Goal: Task Accomplishment & Management: Manage account settings

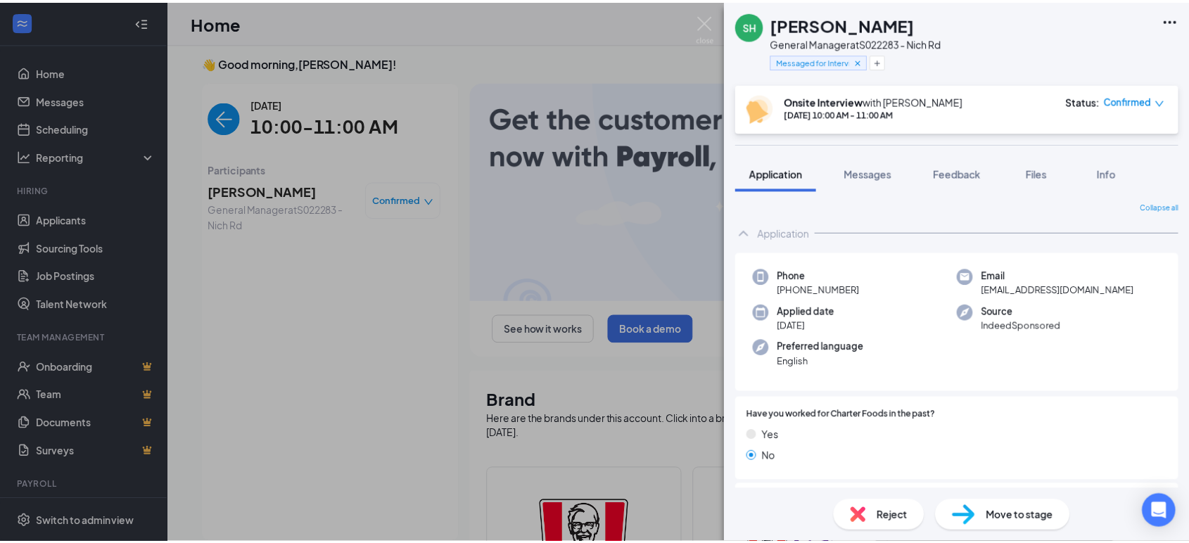
scroll to position [382, 0]
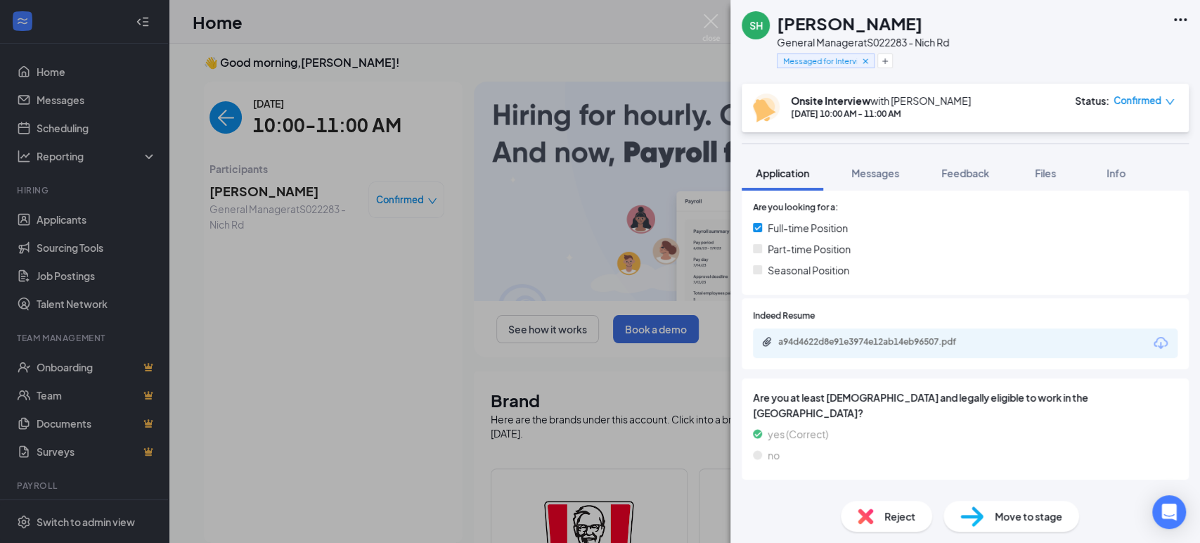
click at [411, 243] on div "SH [PERSON_NAME] General Manager at S022283 - Nich Rd Messaged for Interview On…" at bounding box center [600, 271] width 1200 height 543
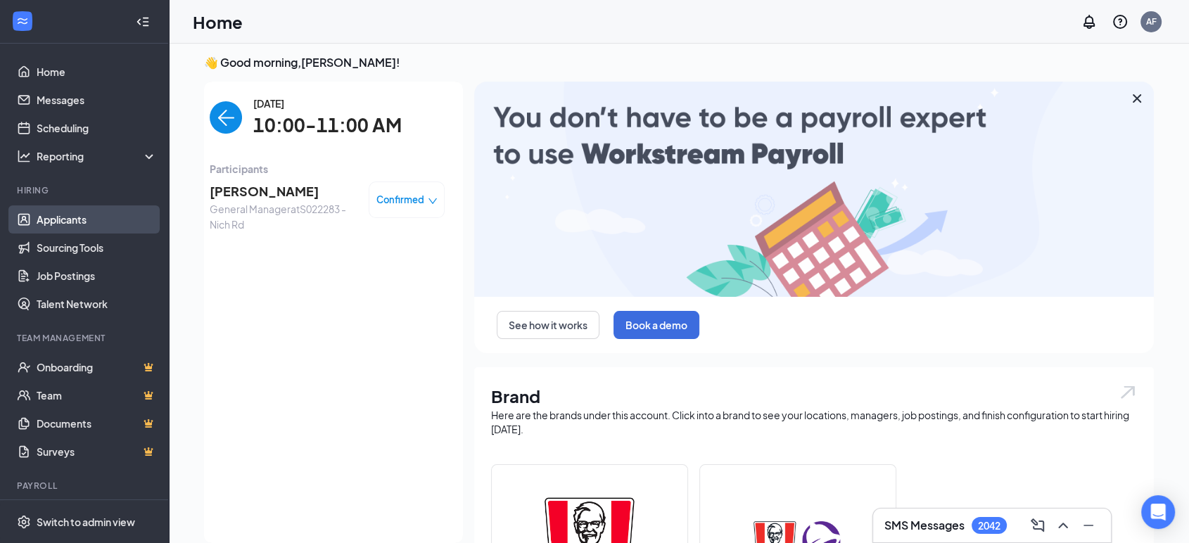
click at [47, 214] on link "Applicants" at bounding box center [97, 219] width 120 height 28
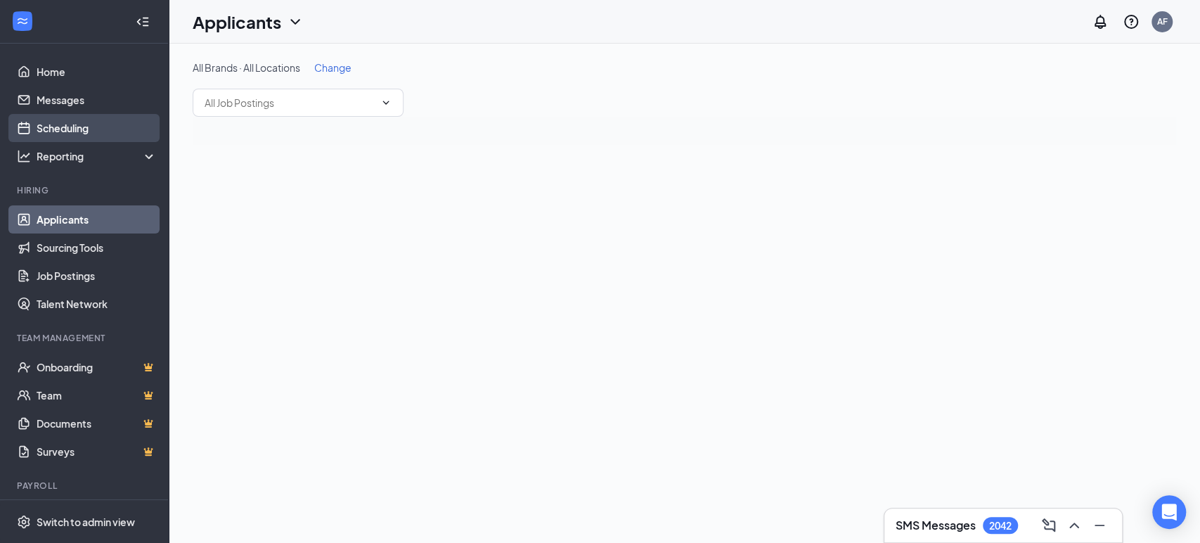
click at [91, 120] on link "Scheduling" at bounding box center [97, 128] width 120 height 28
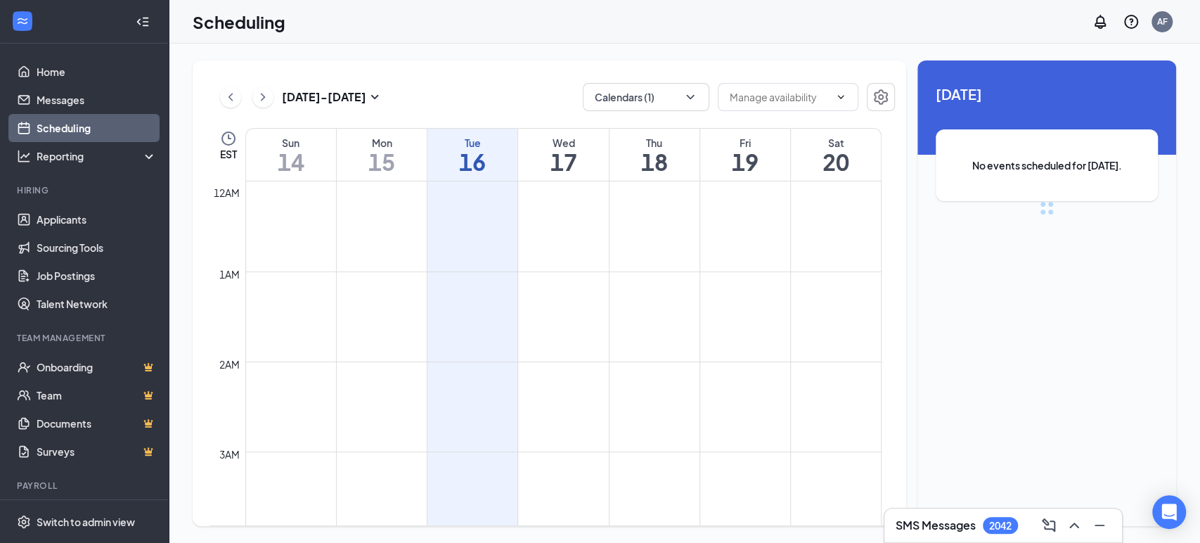
scroll to position [691, 0]
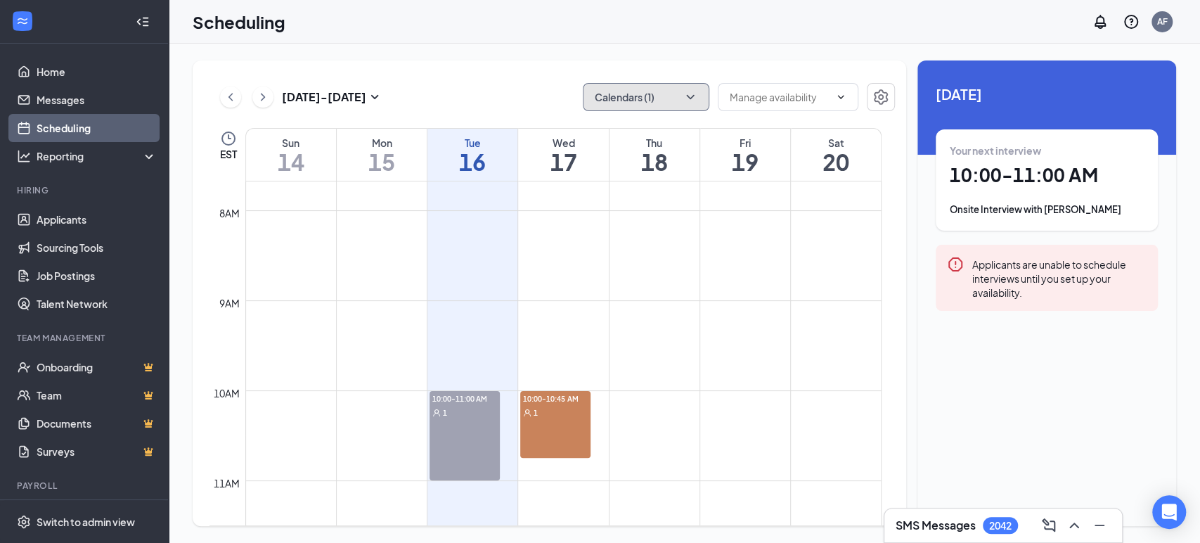
click at [639, 97] on button "Calendars (1)" at bounding box center [646, 97] width 127 height 28
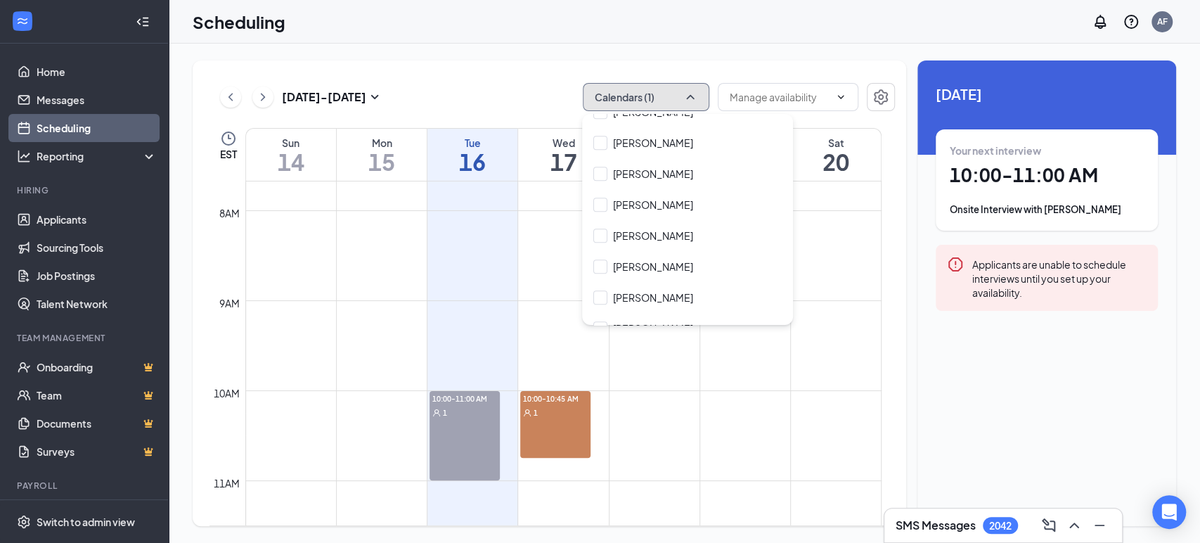
scroll to position [637, 0]
click at [609, 270] on input "[PERSON_NAME]" at bounding box center [644, 266] width 100 height 14
click at [605, 265] on input "[PERSON_NAME]" at bounding box center [644, 266] width 100 height 14
checkbox input "false"
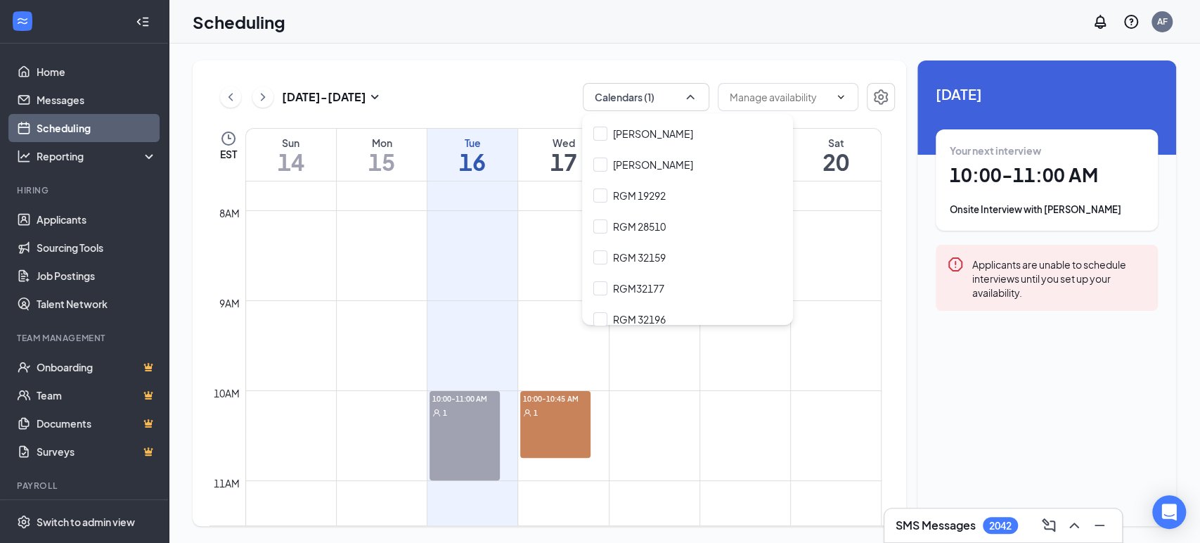
scroll to position [13959, 0]
click at [603, 223] on input "RGM 28510" at bounding box center [630, 230] width 72 height 14
checkbox input "true"
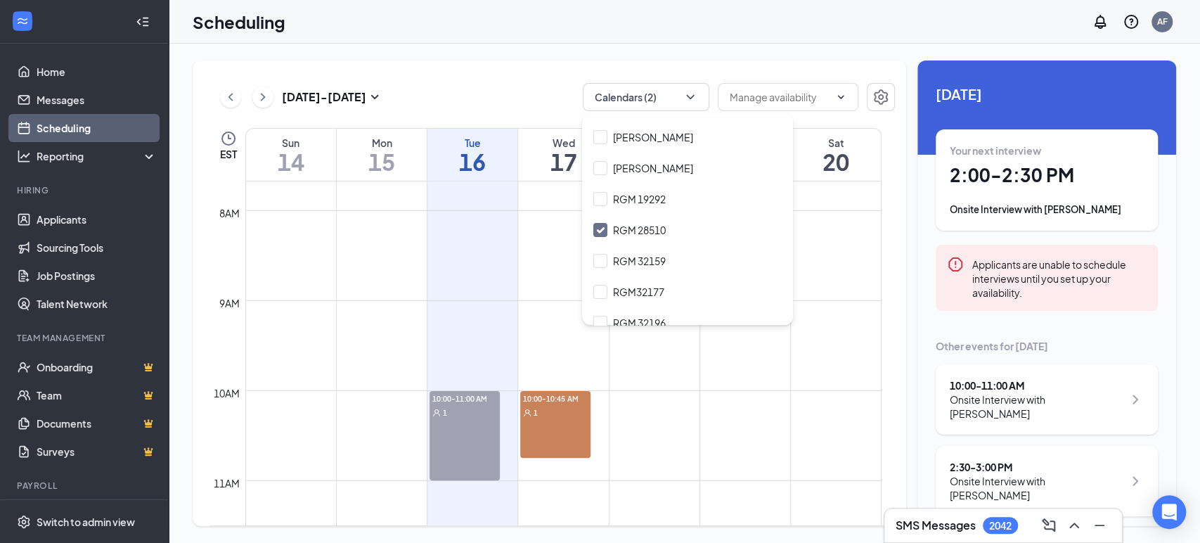
click at [489, 15] on div "Scheduling AF" at bounding box center [685, 22] width 1032 height 44
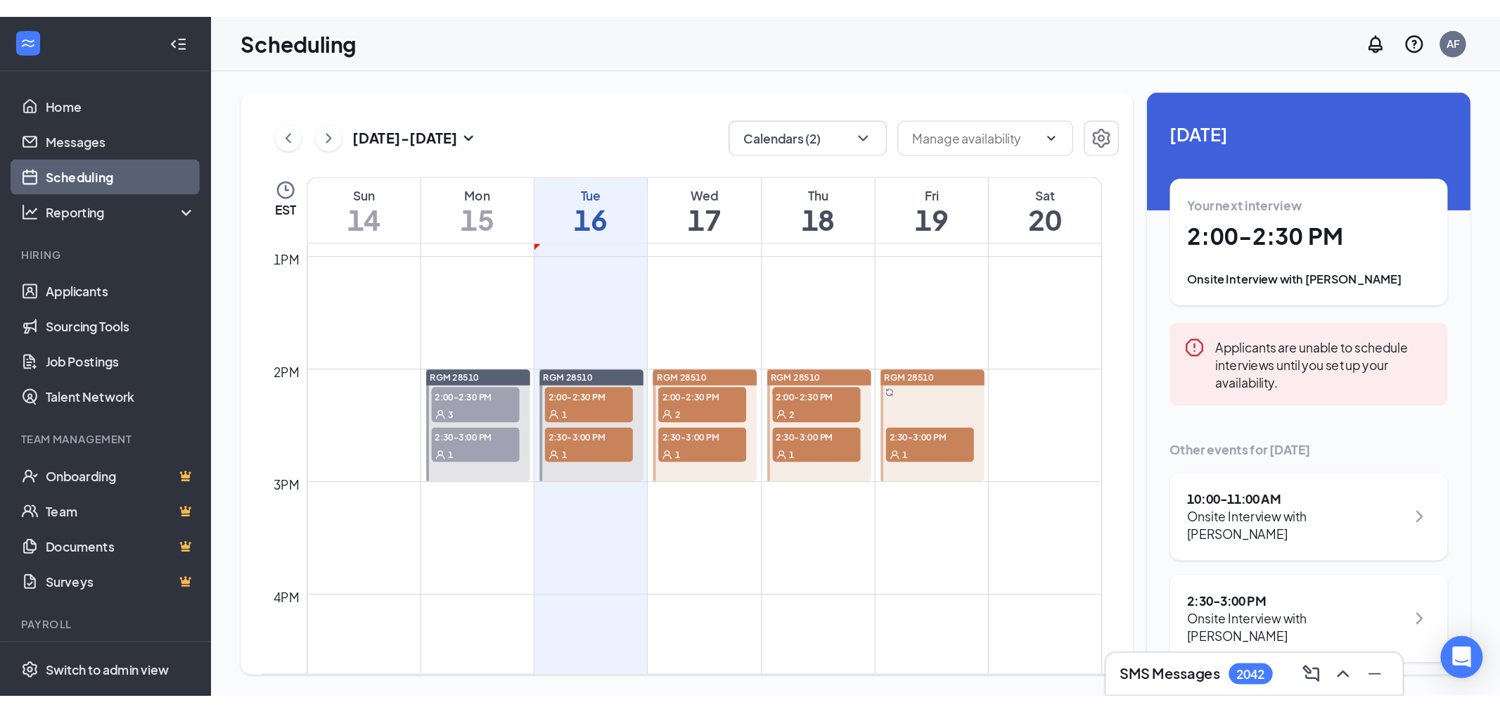
scroll to position [1162, 0]
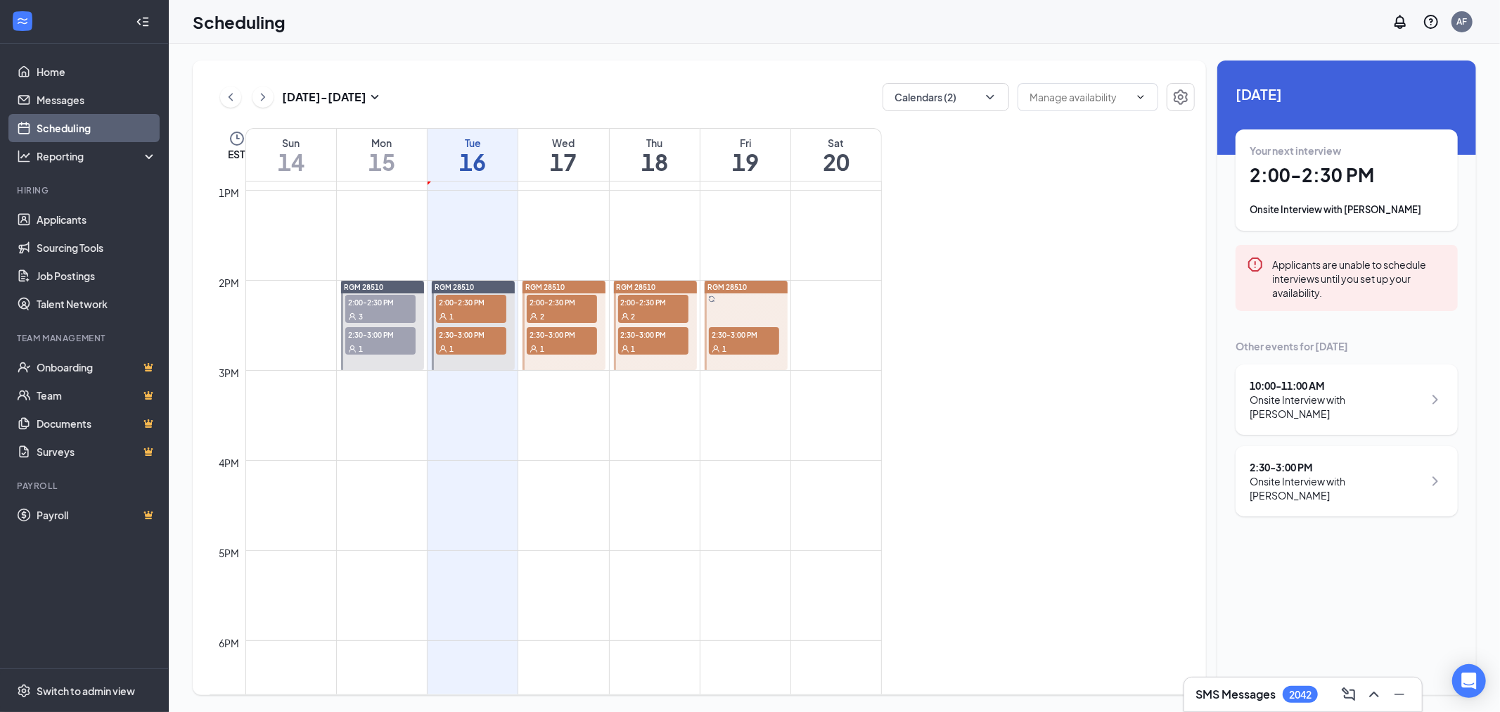
drag, startPoint x: 407, startPoint y: 480, endPoint x: 750, endPoint y: 303, distance: 385.6
click at [750, 327] on span "2:30-3:00 PM" at bounding box center [744, 334] width 70 height 14
click at [750, 303] on div "[DATE] - [DATE] Calendars (2) EST Sun 14 Mon 15 Tue 16 Wed 17 Thu 18 Fri 19 Sat…" at bounding box center [834, 377] width 1283 height 634
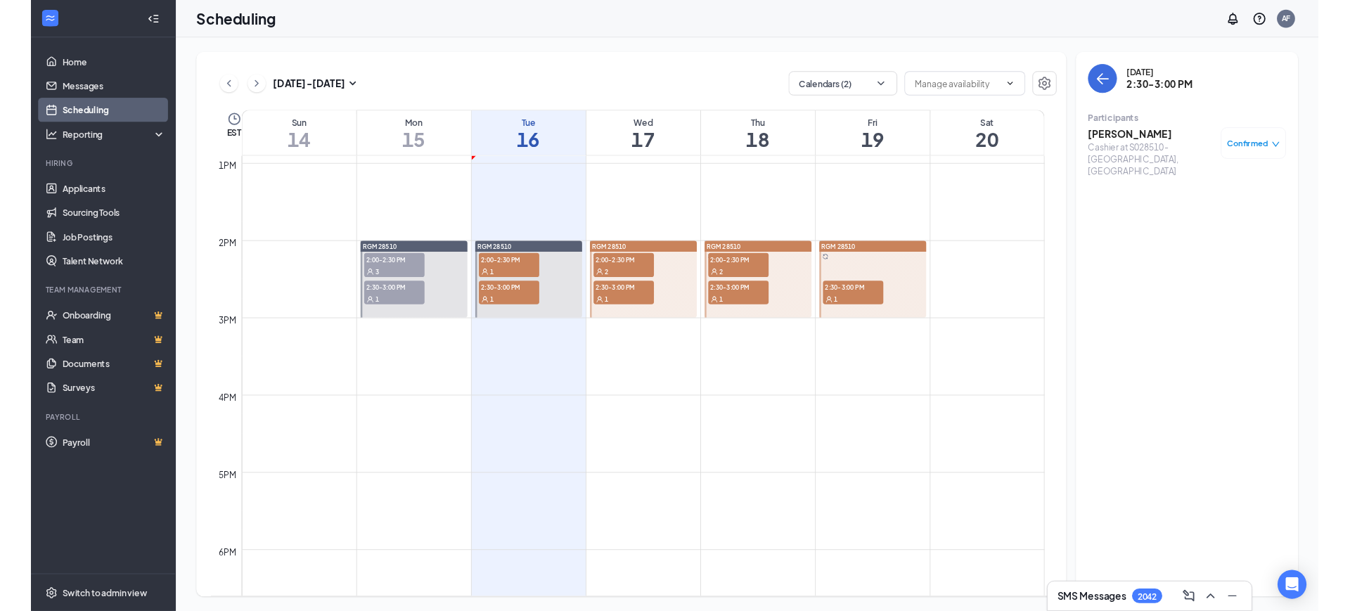
scroll to position [1162, 0]
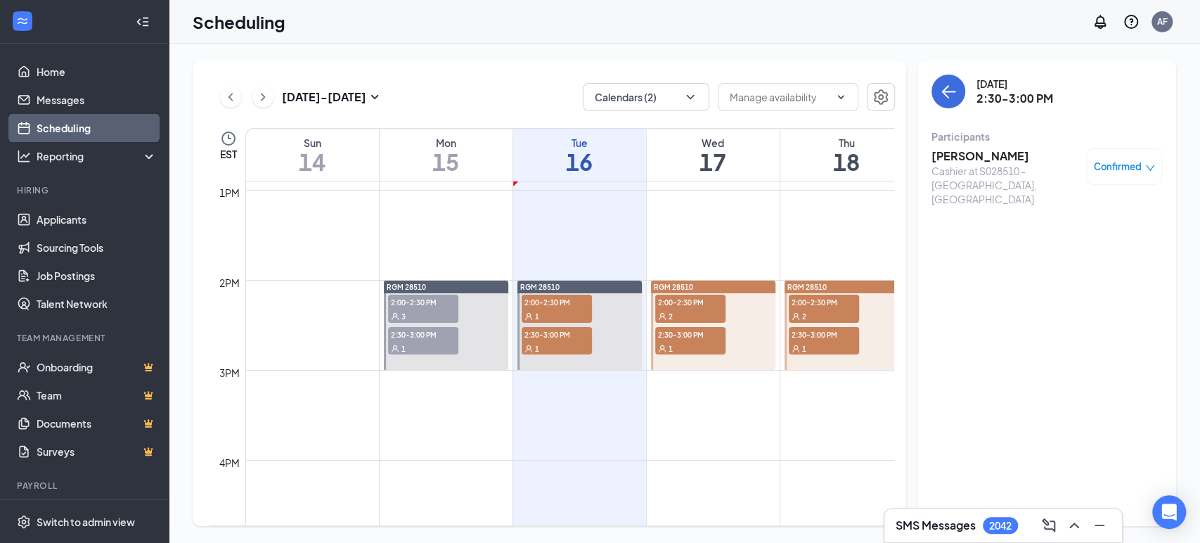
click at [489, 251] on td at bounding box center [712, 246] width 935 height 23
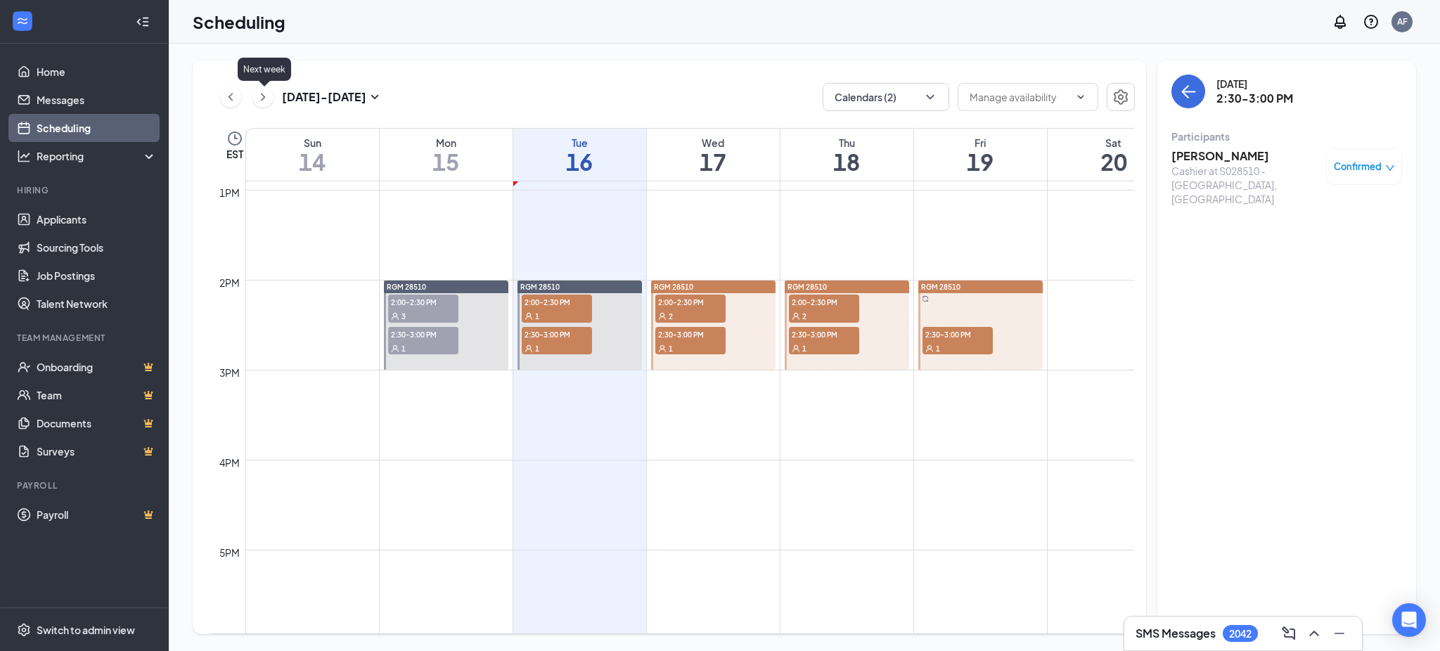
click at [260, 93] on icon "ChevronRight" at bounding box center [263, 97] width 14 height 17
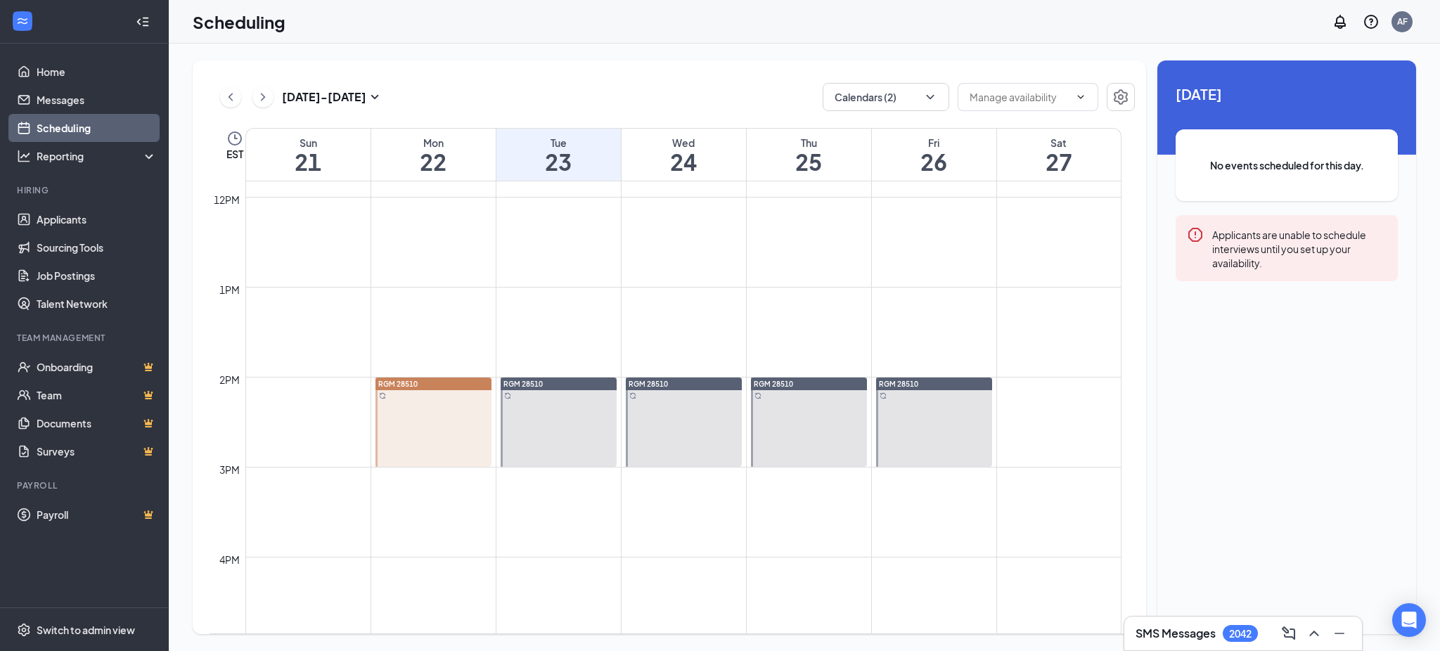
scroll to position [1060, 0]
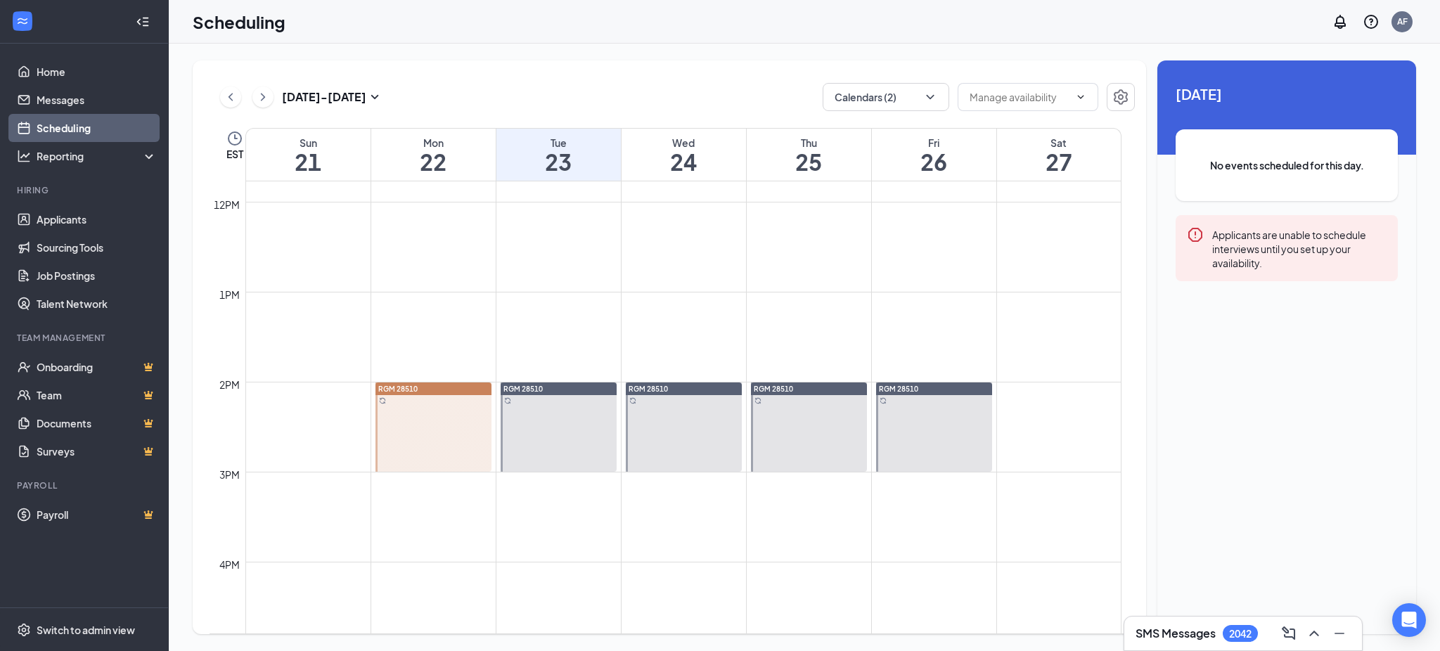
click at [239, 98] on button at bounding box center [230, 97] width 21 height 21
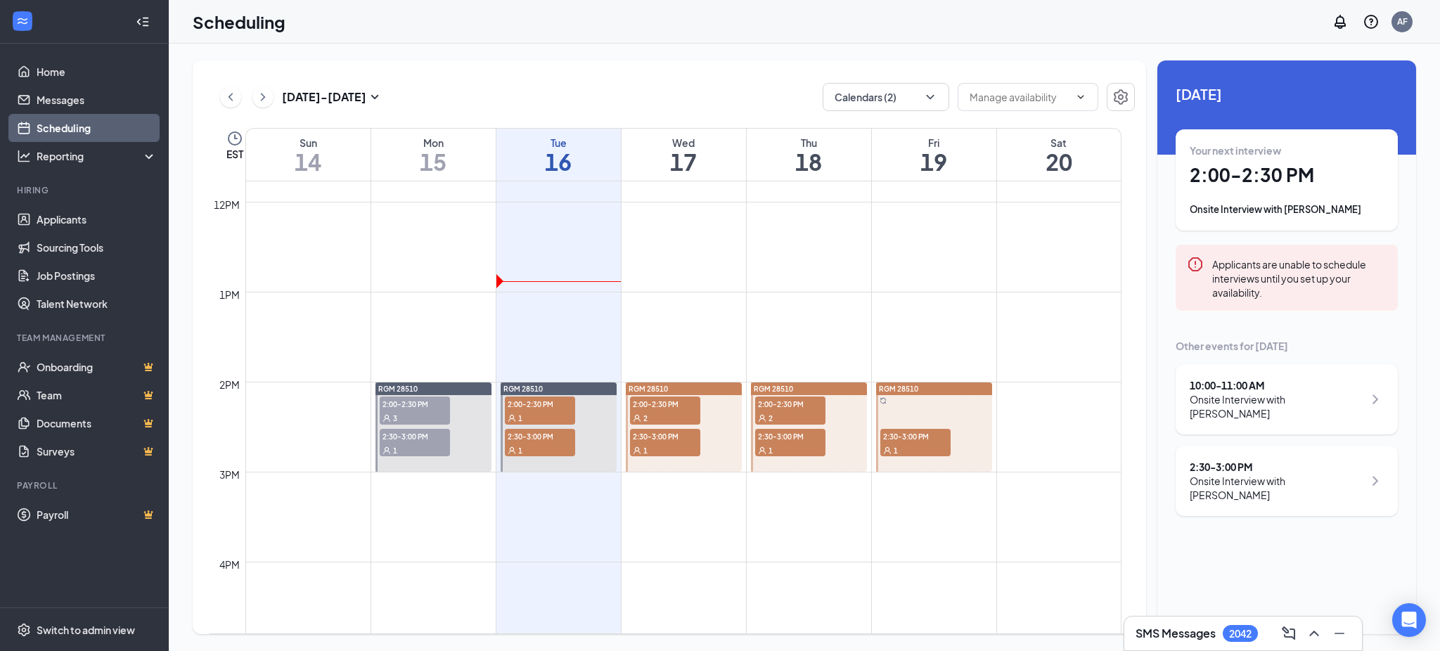
scroll to position [691, 0]
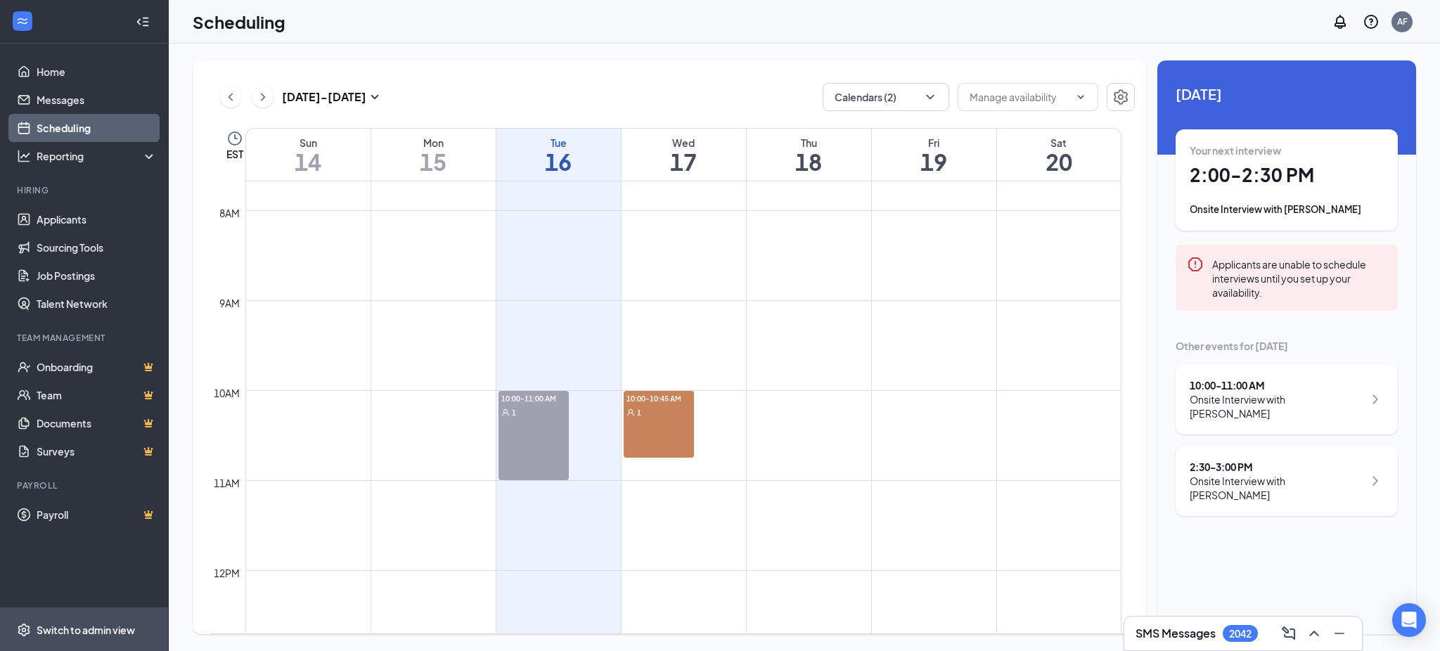
click at [45, 542] on span "Switch to admin view" at bounding box center [97, 629] width 120 height 43
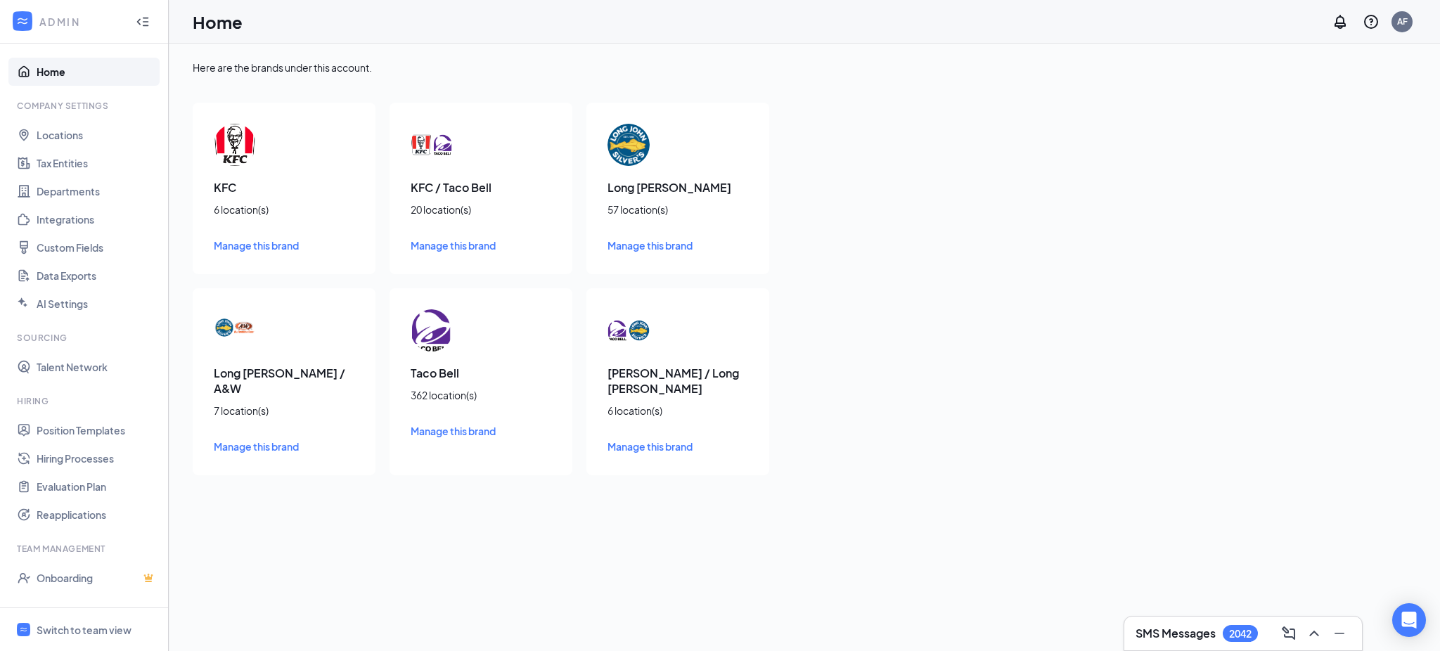
scroll to position [81, 0]
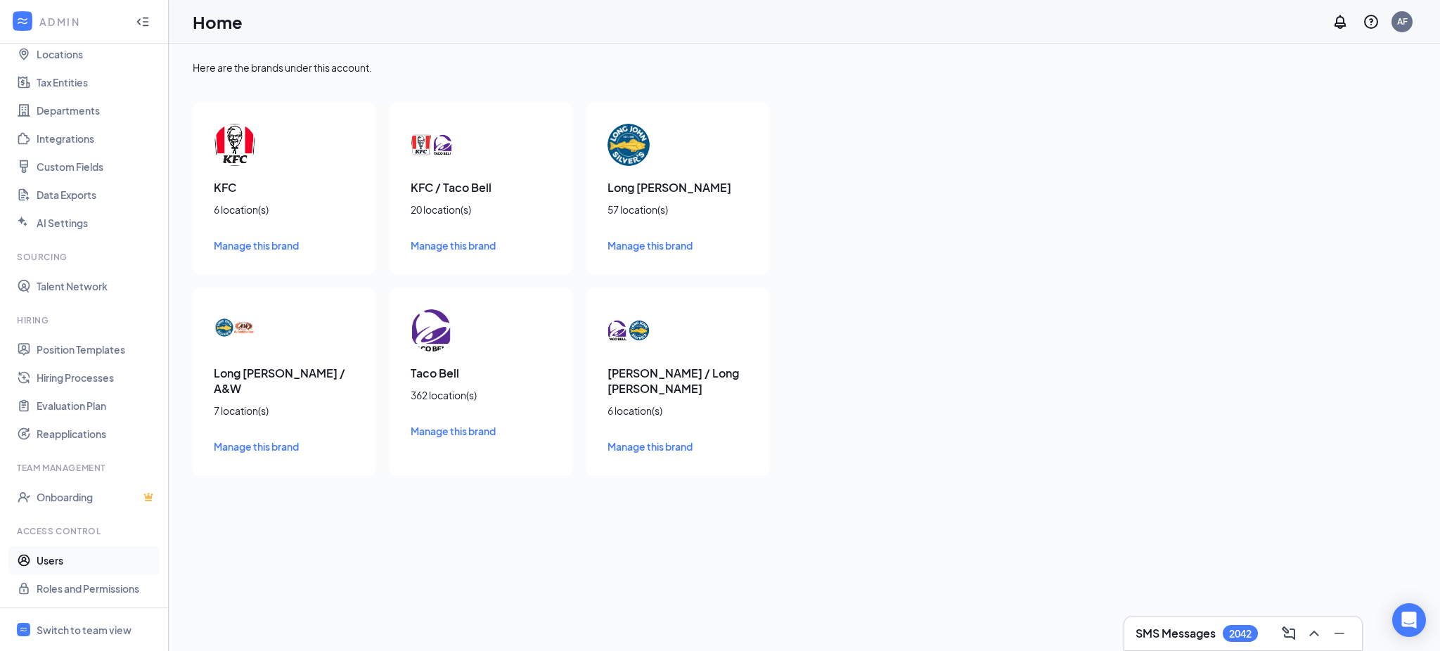
click at [41, 542] on link "Users" at bounding box center [97, 560] width 120 height 28
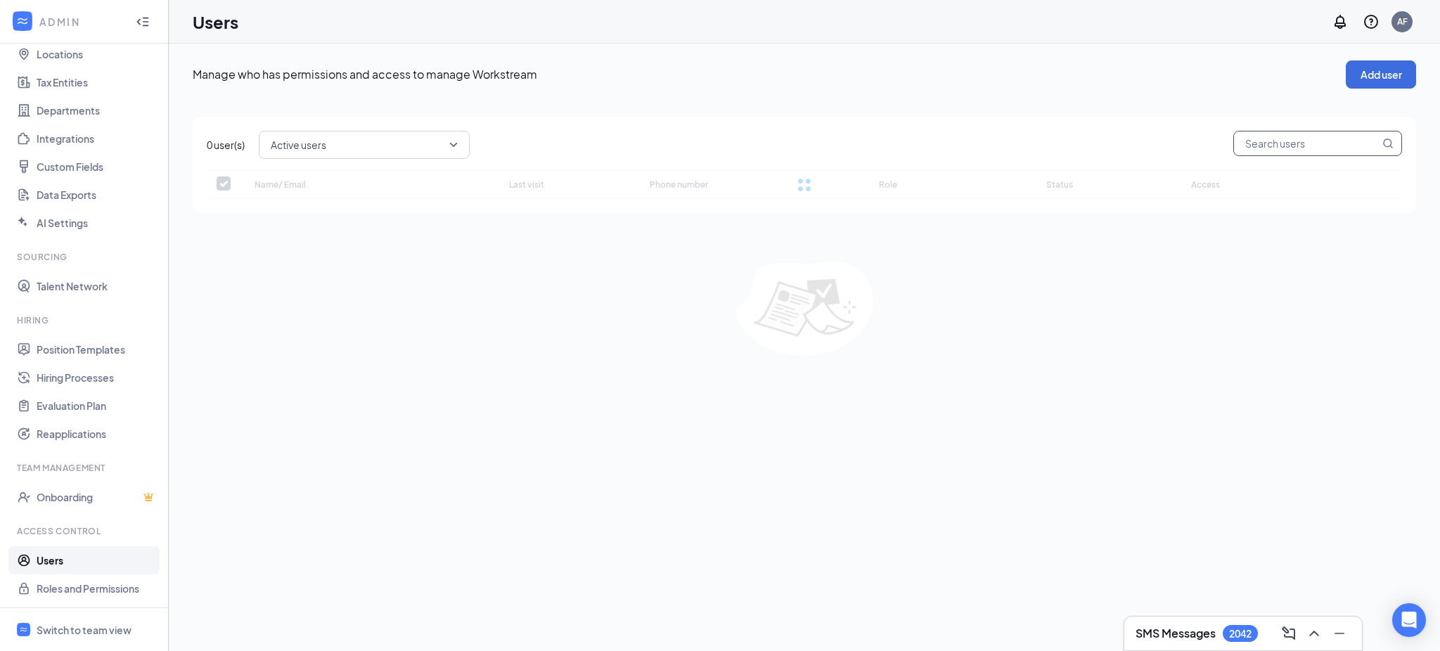
click at [1200, 147] on input "text" at bounding box center [1307, 144] width 146 height 24
type input "28"
checkbox input "false"
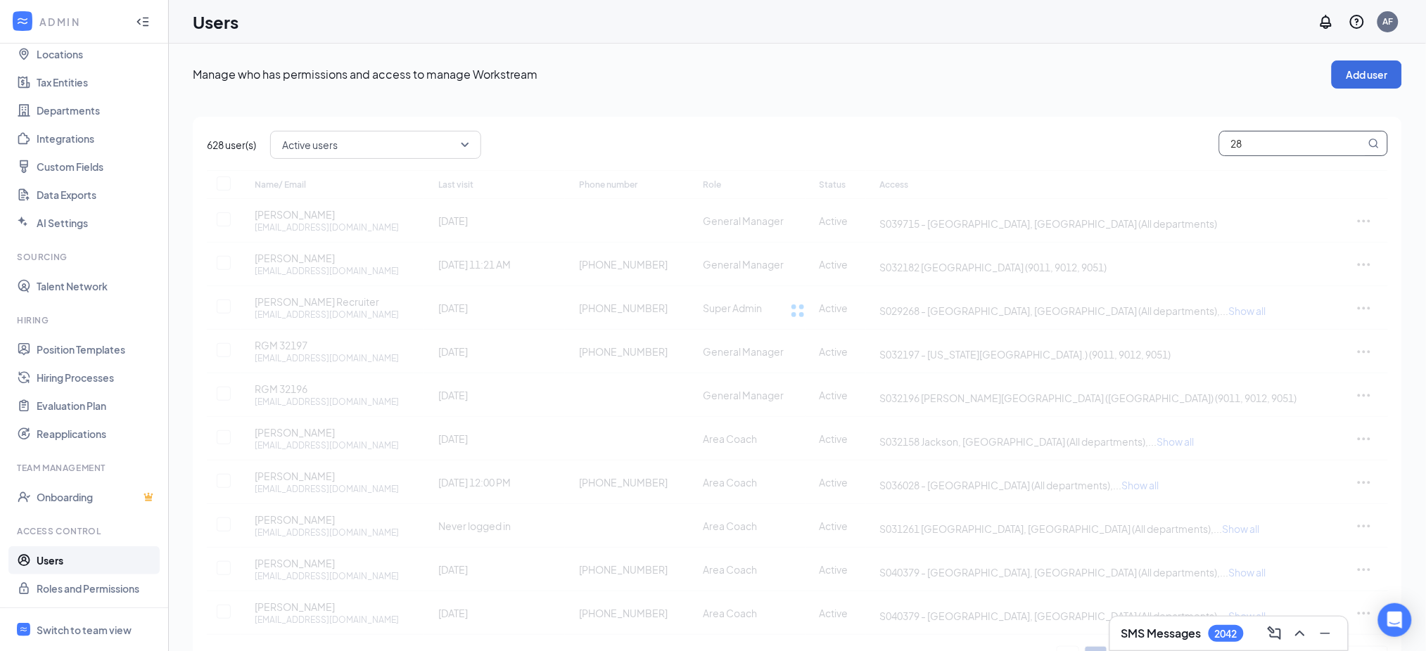
type input "285"
checkbox input "true"
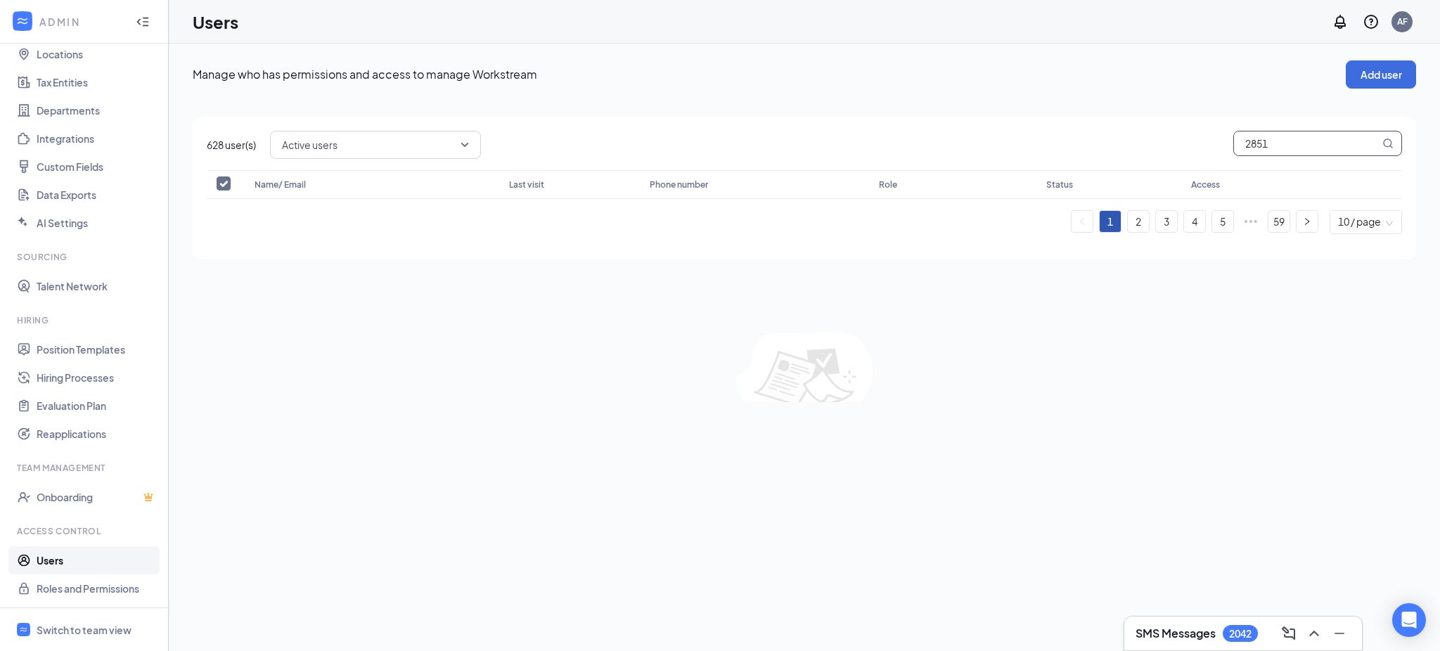
type input "28510"
checkbox input "false"
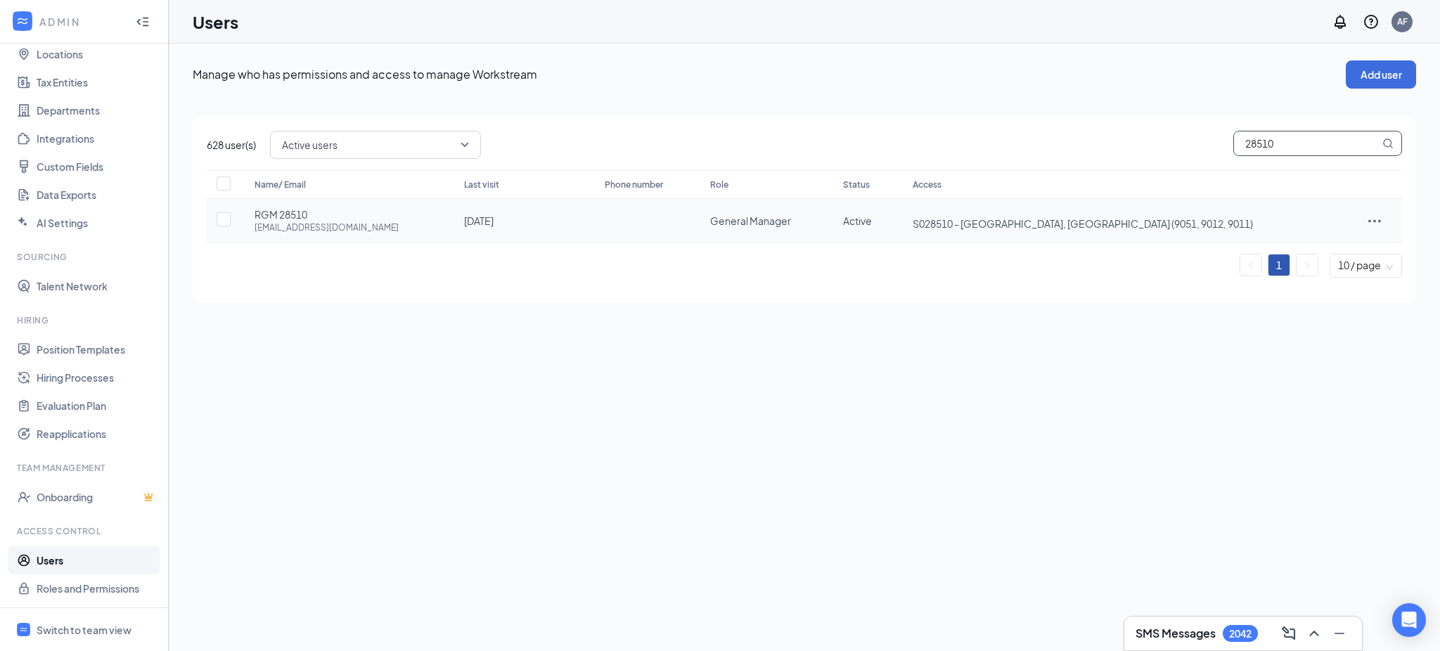
type input "28510"
click at [1200, 221] on icon "ActionsIcon" at bounding box center [1375, 220] width 13 height 3
click at [1200, 281] on span "Reset password" at bounding box center [1327, 283] width 75 height 13
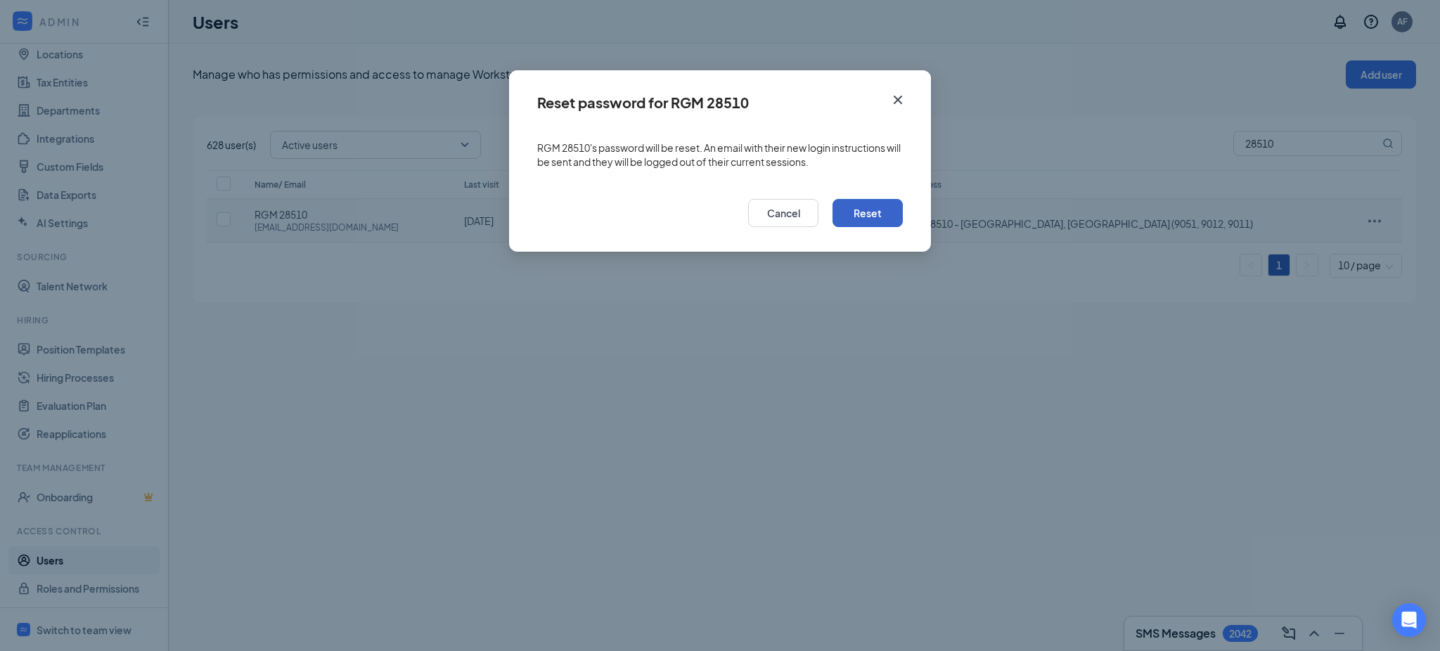
click at [843, 212] on button "Reset" at bounding box center [868, 213] width 70 height 28
